Goal: Task Accomplishment & Management: Use online tool/utility

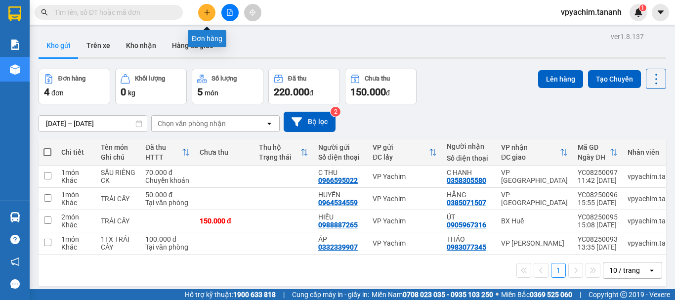
click at [209, 10] on icon "plus" at bounding box center [206, 12] width 7 height 7
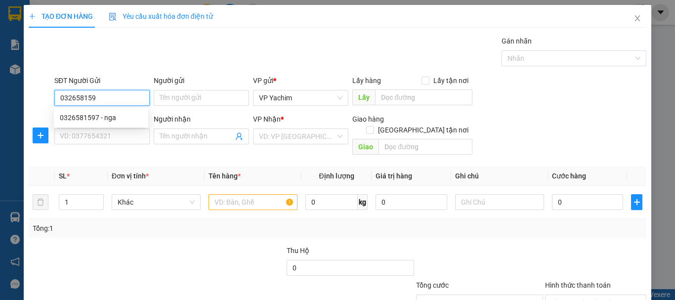
type input "0326581597"
click at [108, 114] on div "0326581597 - nga" at bounding box center [101, 117] width 82 height 11
type input "nga"
type input "0901914872"
type input "ngân"
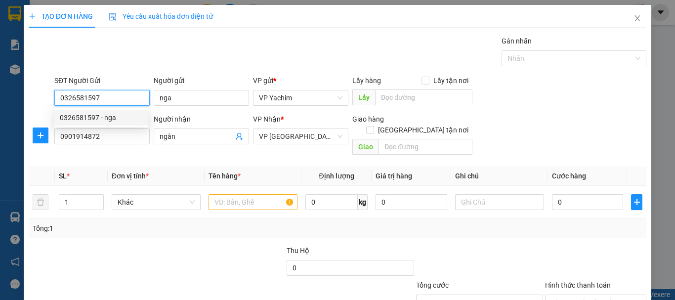
type input "70.000"
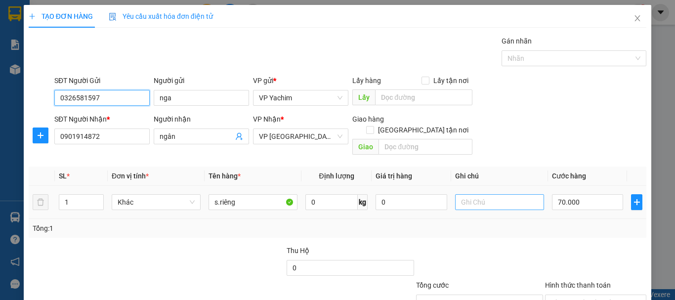
type input "0326581597"
click at [506, 194] on input "text" at bounding box center [499, 202] width 89 height 16
type input "TM"
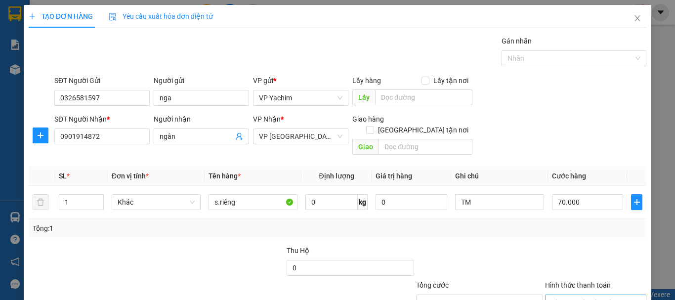
click at [564, 295] on input "Hình thức thanh toán" at bounding box center [592, 302] width 82 height 15
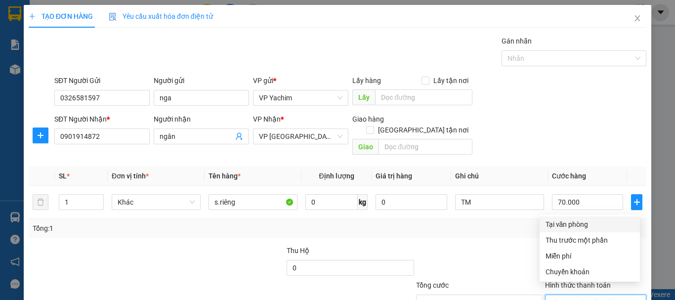
click at [568, 223] on div "Tại văn phòng" at bounding box center [589, 224] width 88 height 11
type input "0"
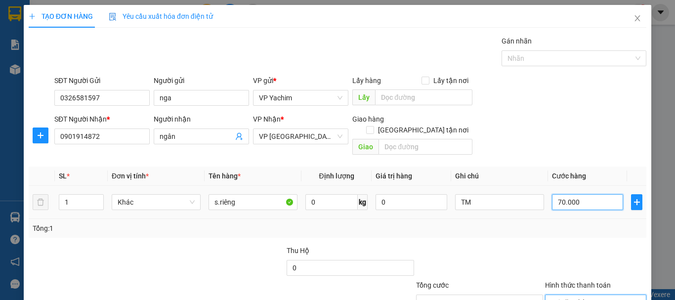
click at [581, 194] on input "70.000" at bounding box center [587, 202] width 71 height 16
paste input "13"
type input "130.000"
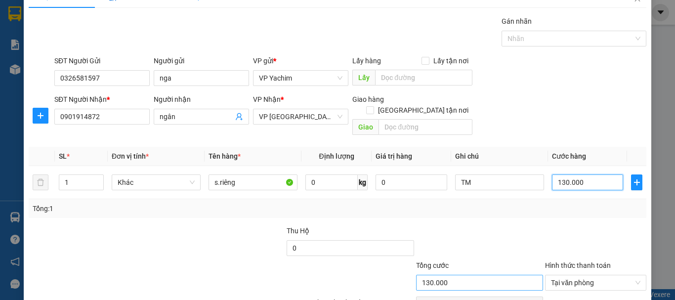
scroll to position [49, 0]
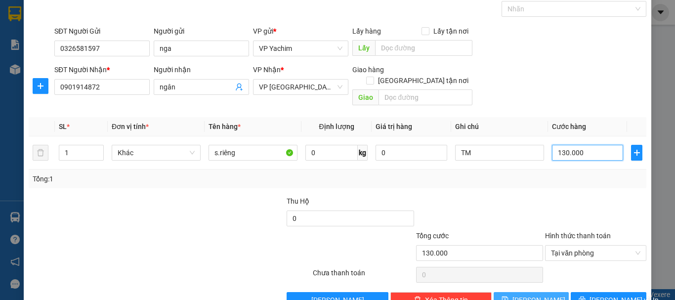
type input "130.000"
click at [530, 294] on span "[PERSON_NAME]" at bounding box center [538, 299] width 53 height 11
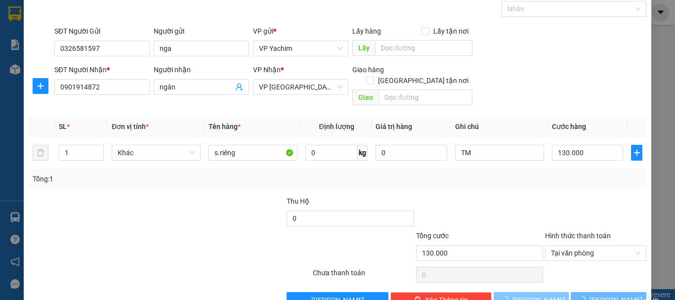
type input "0"
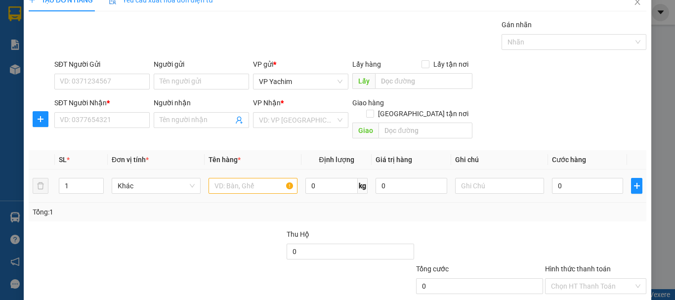
scroll to position [0, 0]
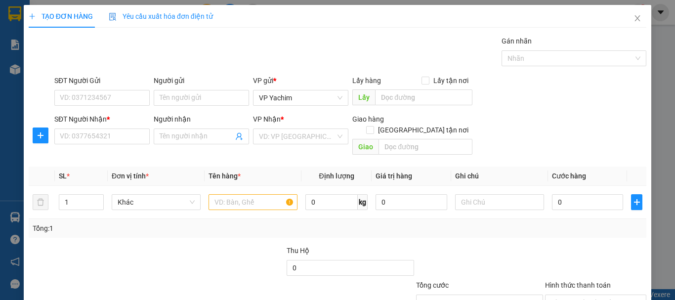
click at [15, 12] on div "TẠO ĐƠN HÀNG Yêu cầu xuất hóa đơn điện tử Transit Pickup Surcharge Ids Transit …" at bounding box center [337, 150] width 675 height 300
click at [635, 17] on icon "close" at bounding box center [637, 18] width 5 height 6
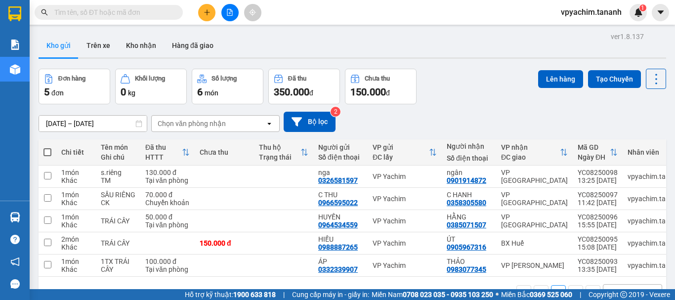
click at [46, 153] on span at bounding box center [47, 152] width 8 height 8
click at [47, 147] on input "checkbox" at bounding box center [47, 147] width 0 height 0
checkbox input "true"
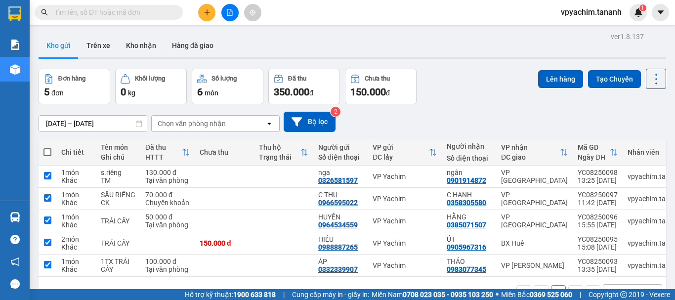
checkbox input "true"
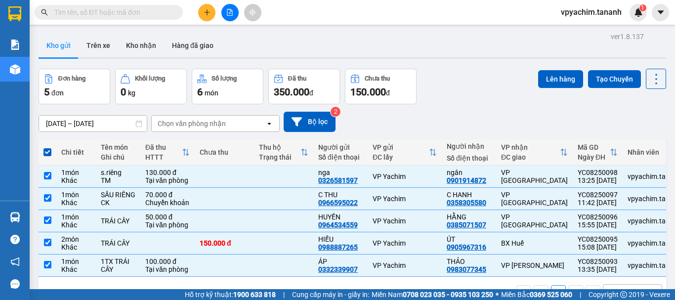
click at [48, 150] on span at bounding box center [47, 152] width 8 height 8
click at [47, 147] on input "checkbox" at bounding box center [47, 147] width 0 height 0
checkbox input "false"
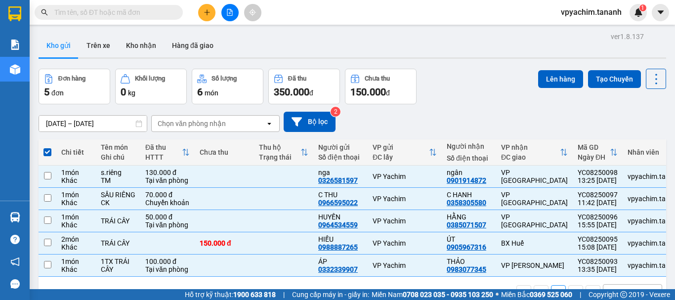
checkbox input "false"
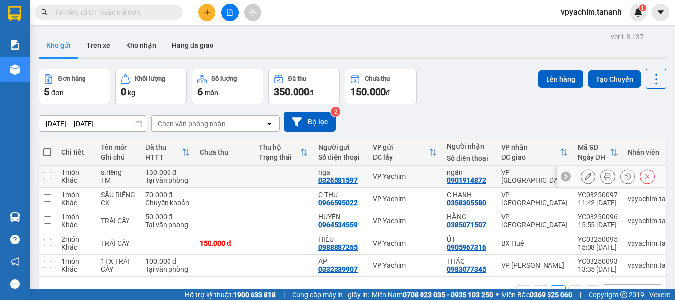
click at [50, 175] on input "checkbox" at bounding box center [47, 175] width 7 height 7
checkbox input "true"
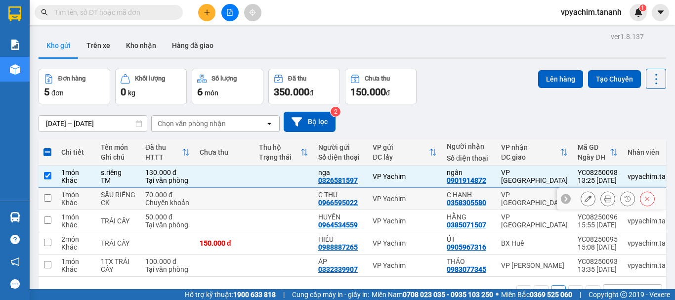
click at [47, 196] on input "checkbox" at bounding box center [47, 197] width 7 height 7
checkbox input "true"
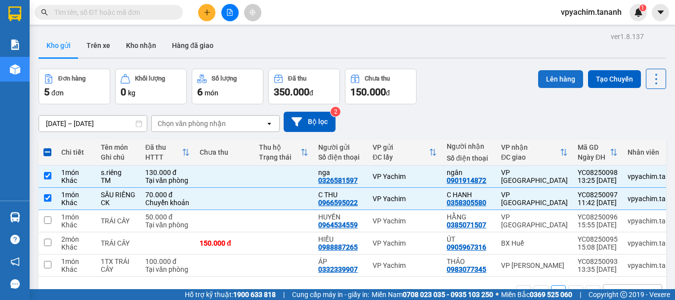
click at [547, 80] on button "Lên hàng" at bounding box center [560, 79] width 45 height 18
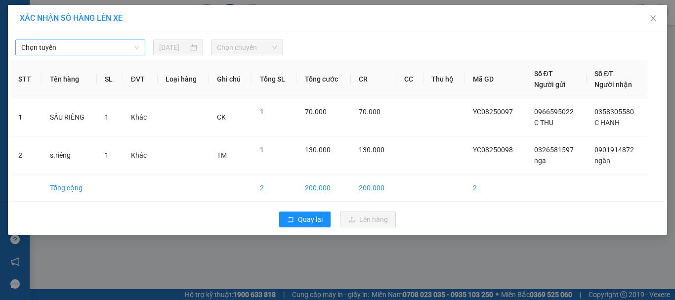
click at [130, 47] on span "Chọn tuyến" at bounding box center [80, 47] width 118 height 15
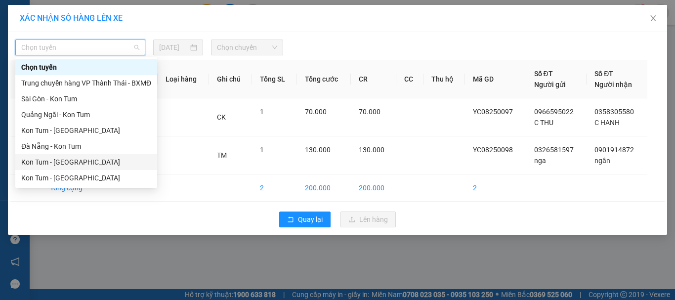
click at [82, 159] on div "Kon Tum - [GEOGRAPHIC_DATA]" at bounding box center [86, 162] width 130 height 11
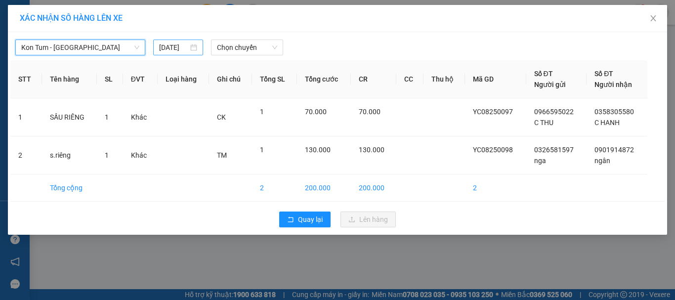
click at [193, 47] on div "[DATE]" at bounding box center [178, 47] width 38 height 11
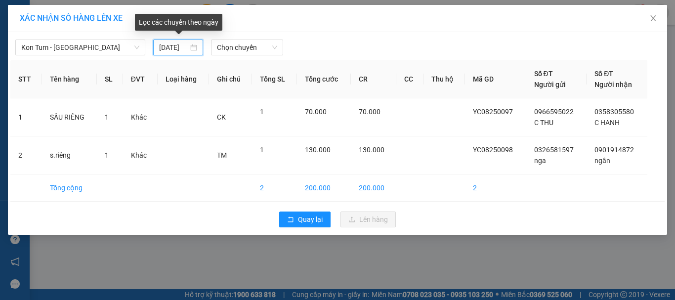
scroll to position [0, 6]
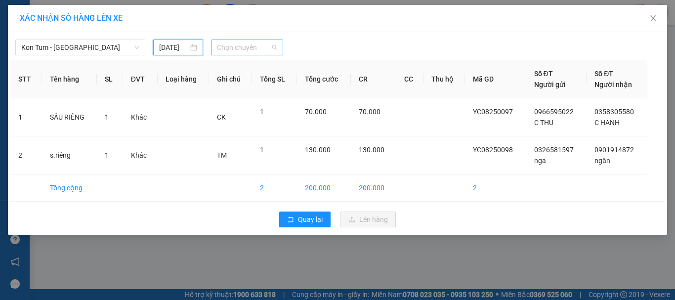
click at [246, 47] on span "Chọn chuyến" at bounding box center [247, 47] width 61 height 15
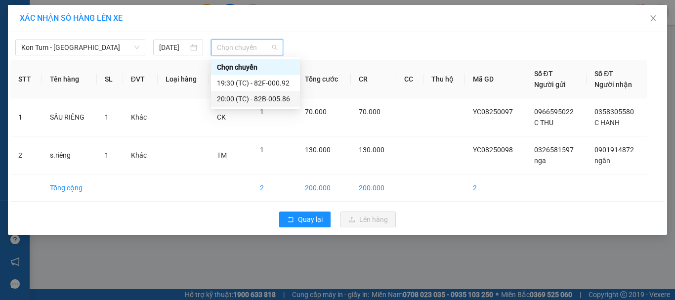
click at [264, 102] on div "20:00 (TC) - 82B-005.86" at bounding box center [255, 98] width 77 height 11
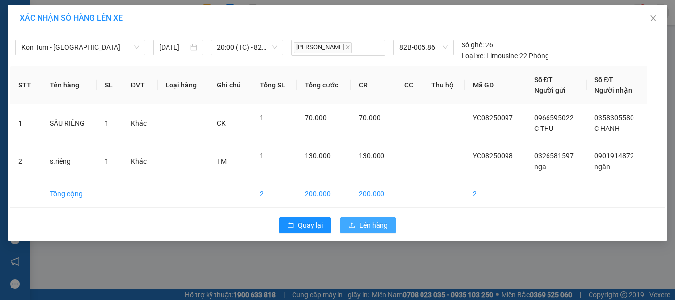
click at [367, 225] on span "Lên hàng" at bounding box center [373, 225] width 29 height 11
